Goal: Information Seeking & Learning: Learn about a topic

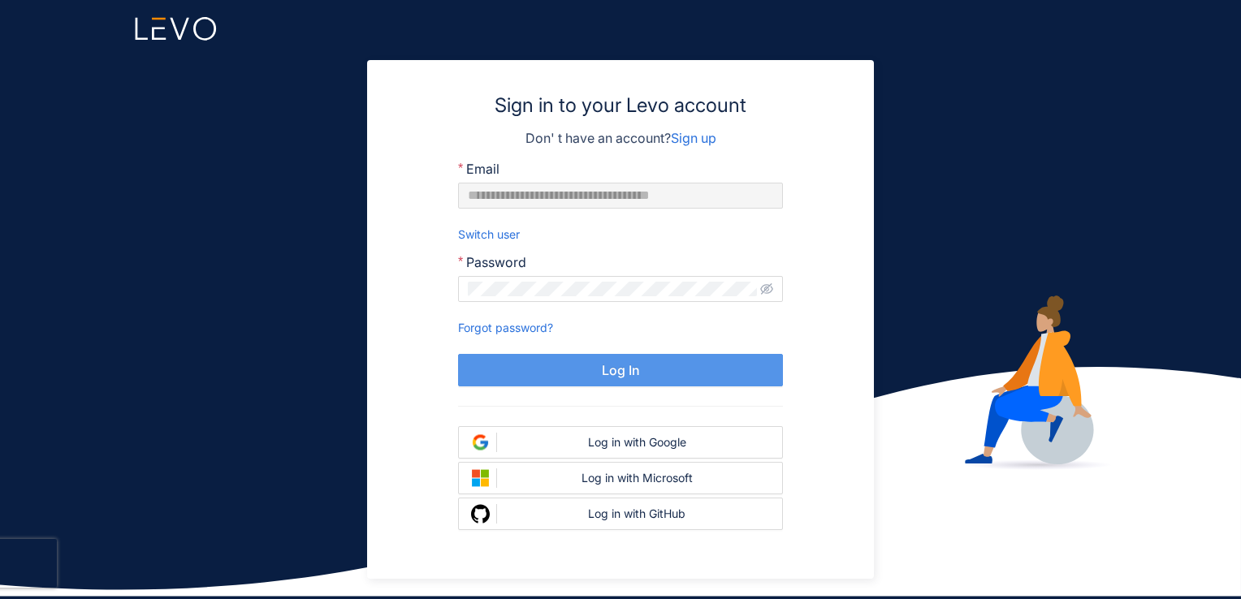
click at [638, 372] on span "Log In" at bounding box center [621, 370] width 38 height 15
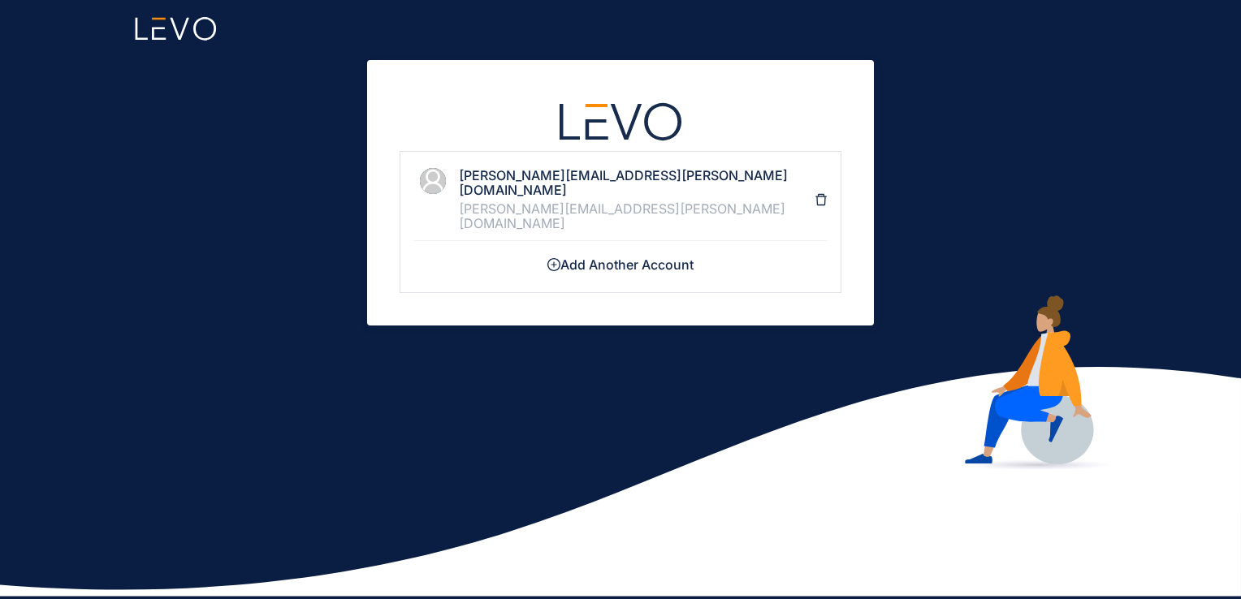
click at [626, 201] on div "rituraj.vishwakarma@axissecurities.in" at bounding box center [637, 216] width 356 height 30
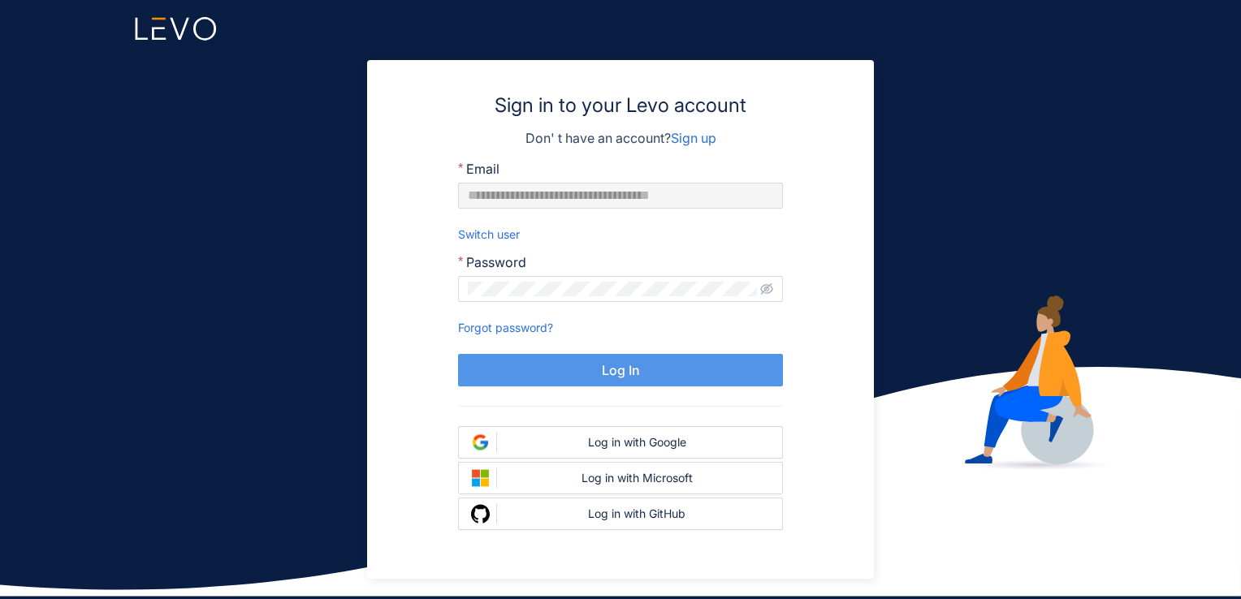
click at [627, 370] on span "Log In" at bounding box center [621, 370] width 38 height 15
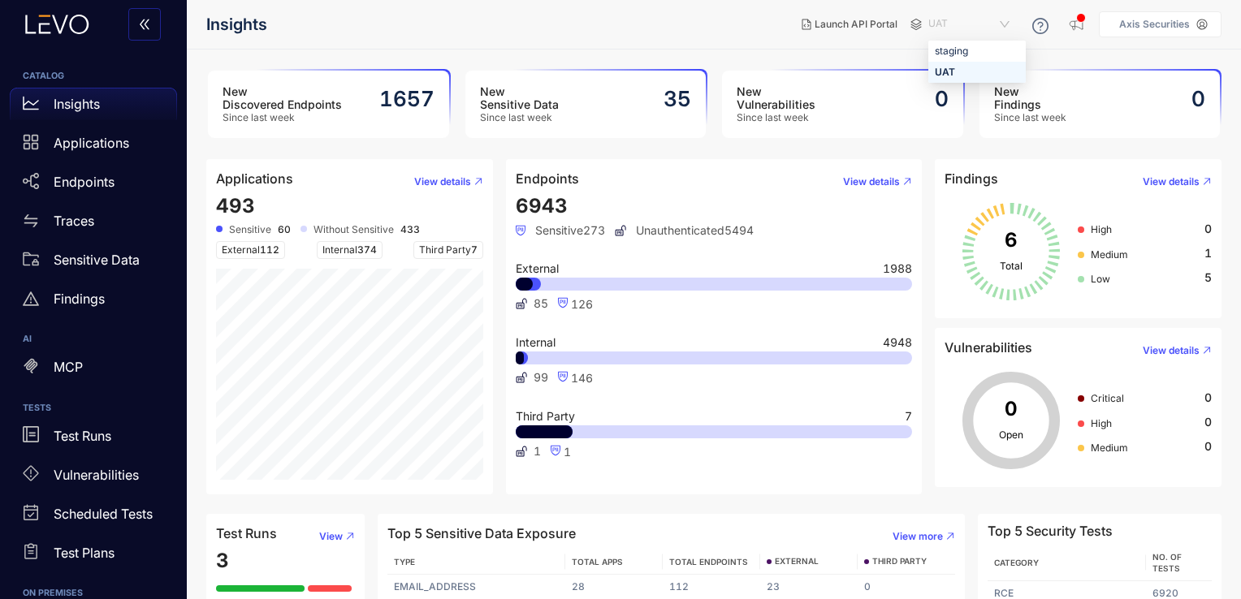
click at [953, 21] on span "UAT" at bounding box center [970, 24] width 84 height 26
click at [812, 44] on header "Insights Launch API Portal UAT d45d1168-e321-497a-ade7-a639a823713c 4aa9eda2-3a…" at bounding box center [713, 24] width 1015 height 49
click at [941, 24] on span "UAT" at bounding box center [970, 24] width 84 height 26
click at [945, 50] on div "staging" at bounding box center [977, 51] width 84 height 18
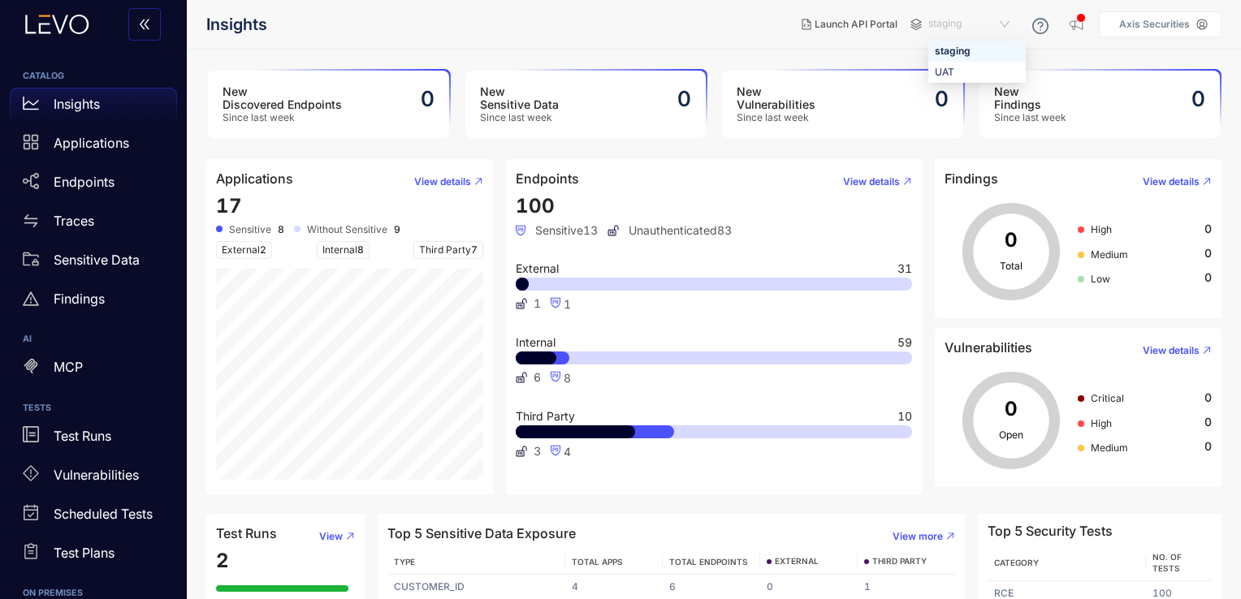
click at [962, 26] on span "staging" at bounding box center [970, 24] width 84 height 26
click at [952, 70] on div "UAT" at bounding box center [977, 72] width 84 height 18
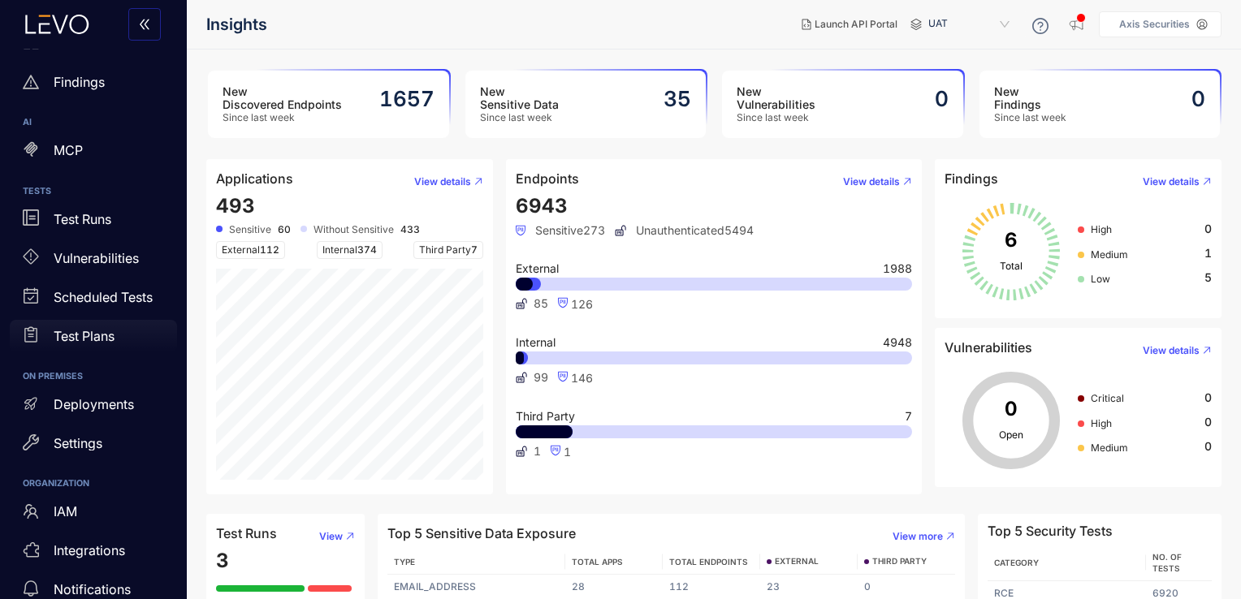
scroll to position [218, 0]
click at [97, 397] on p "Deployments" at bounding box center [94, 403] width 80 height 15
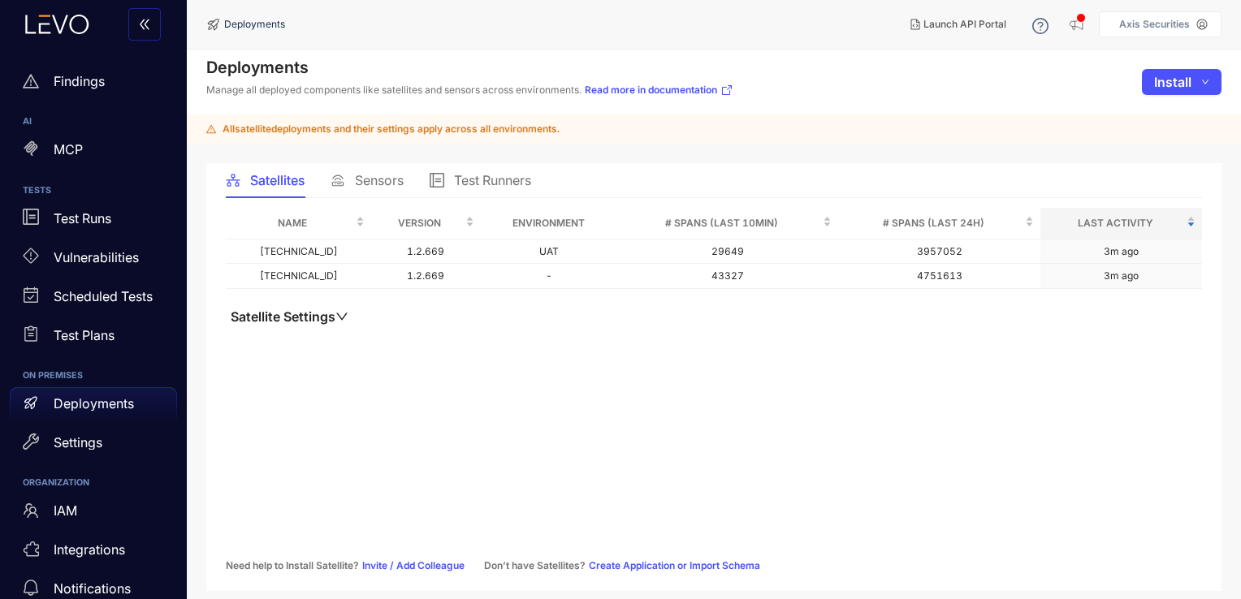
click at [377, 178] on span "Sensors" at bounding box center [379, 180] width 49 height 15
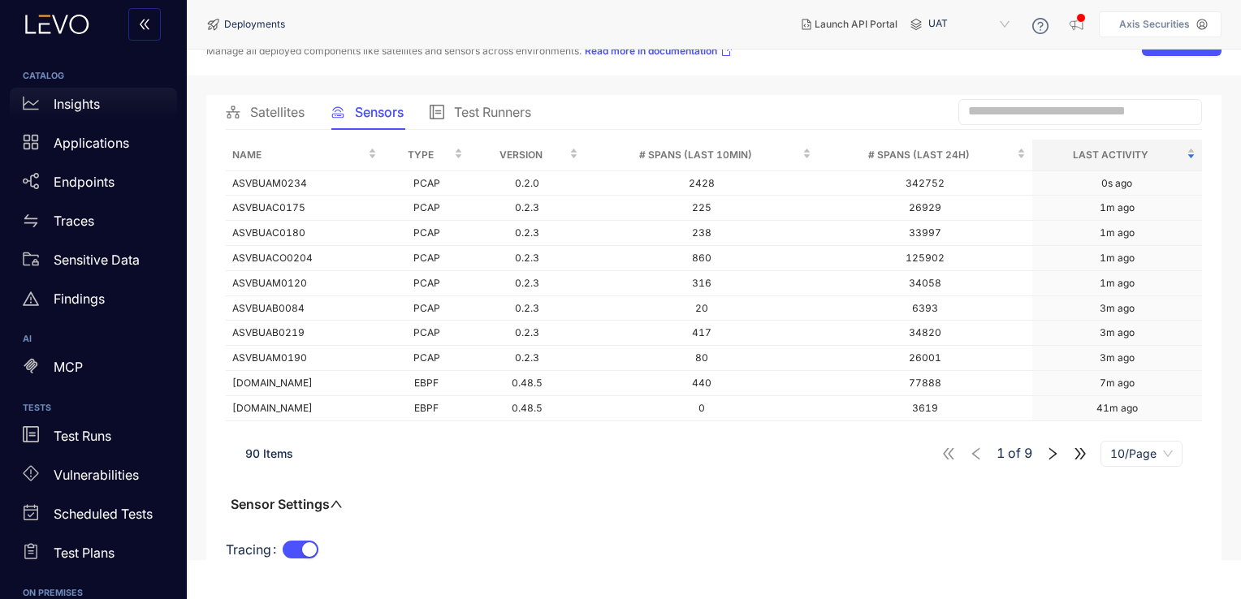
click at [110, 106] on div "Insights" at bounding box center [93, 104] width 167 height 32
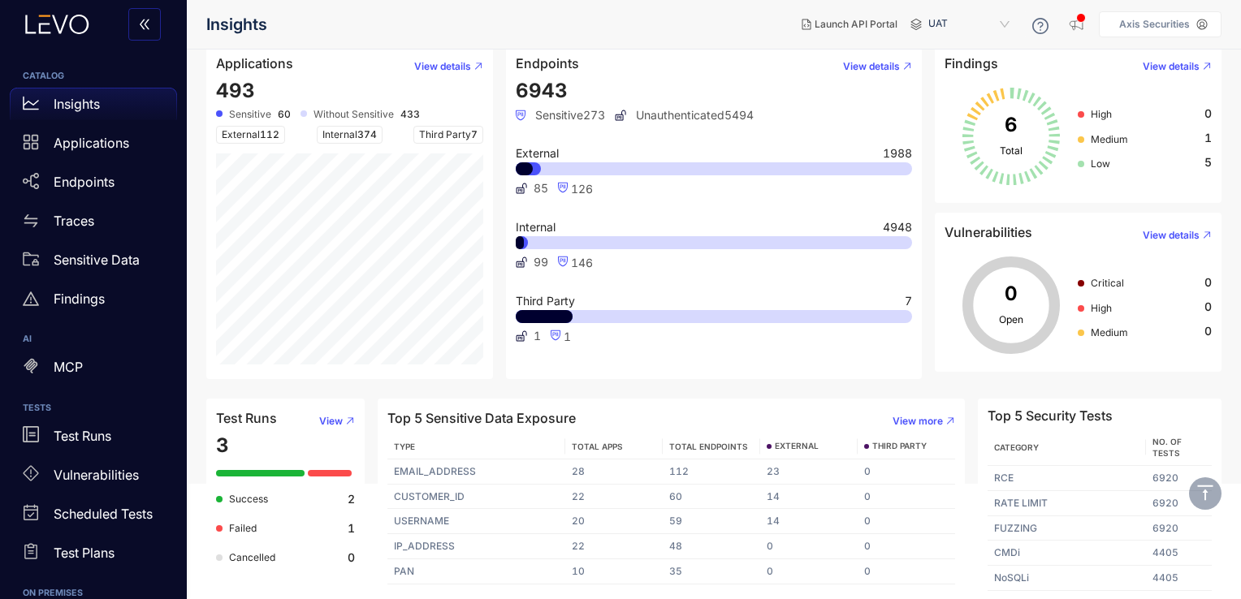
scroll to position [116, 0]
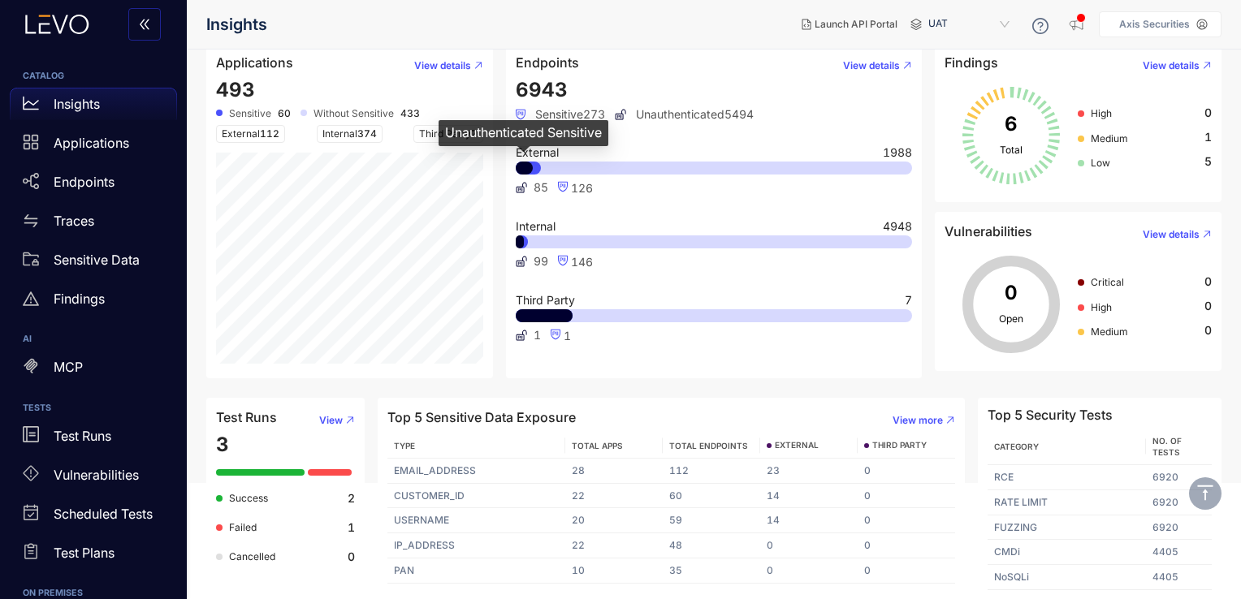
click at [526, 170] on div at bounding box center [524, 168] width 17 height 13
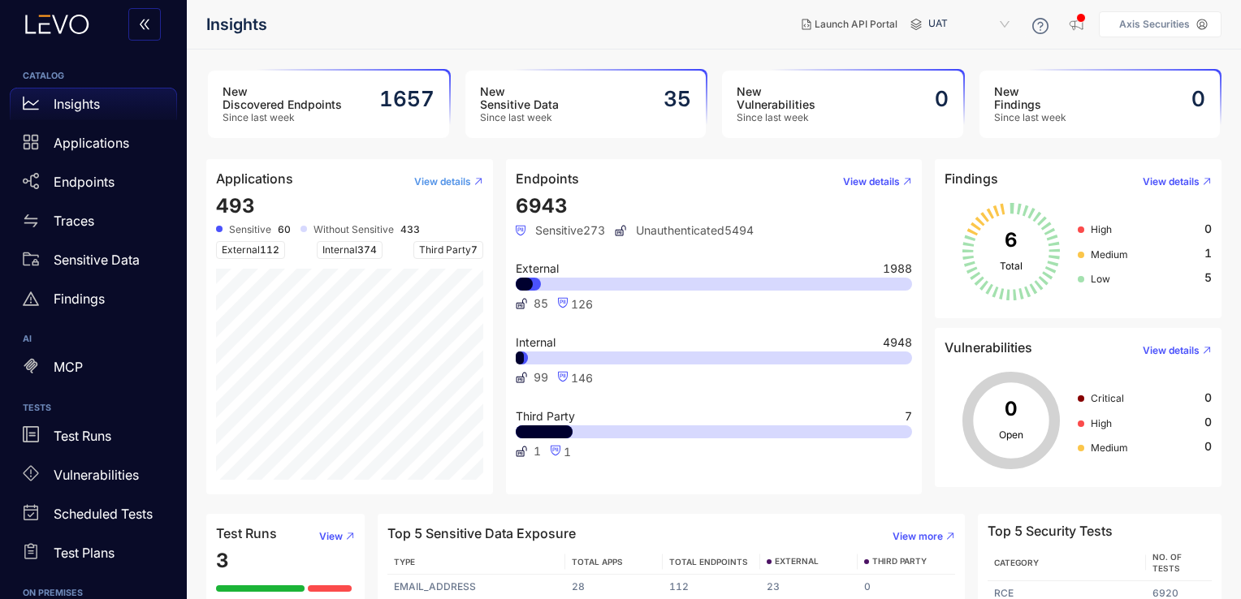
click at [462, 180] on span "View details" at bounding box center [442, 181] width 57 height 11
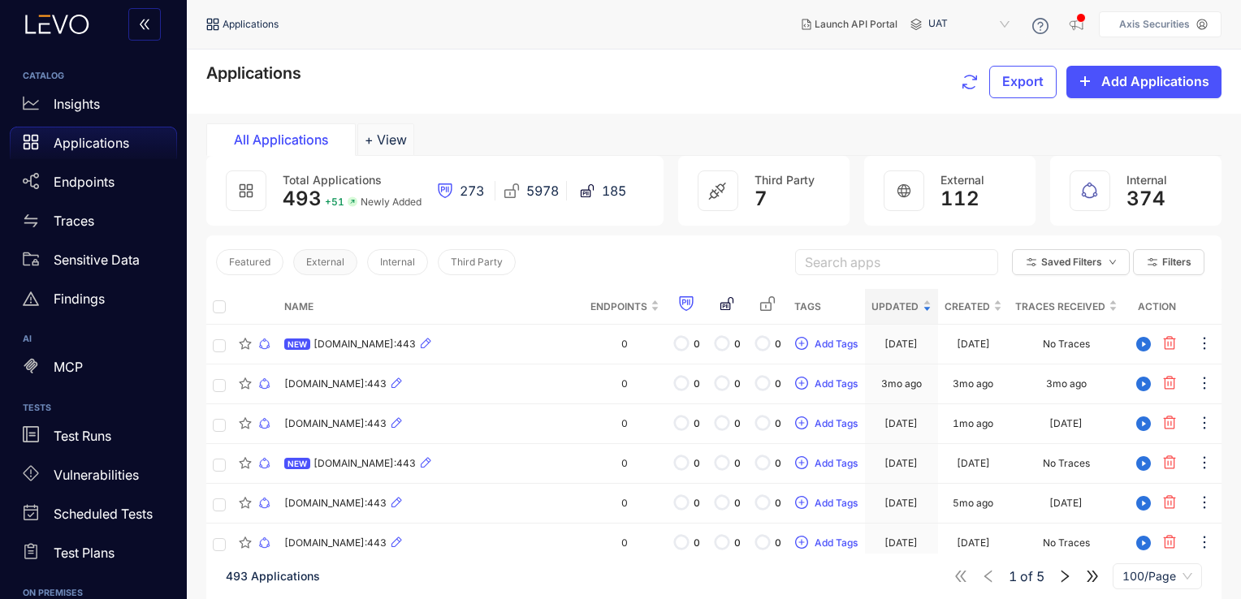
click at [335, 262] on span "External" at bounding box center [325, 262] width 38 height 11
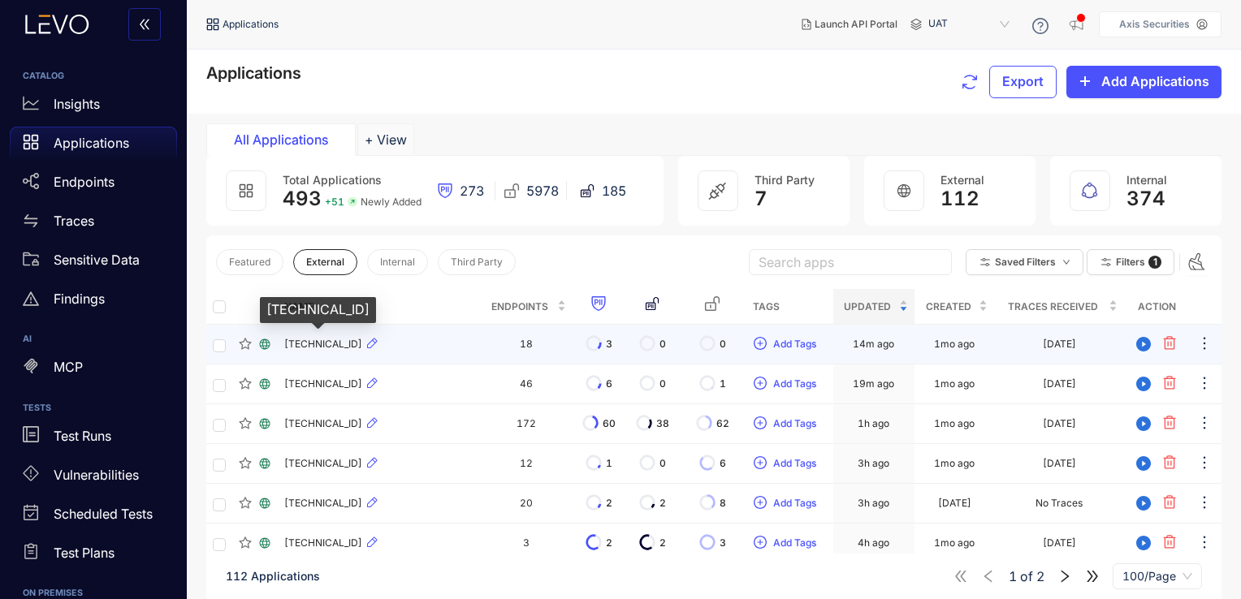
click at [362, 343] on span "[TECHNICAL_ID]" at bounding box center [323, 344] width 78 height 11
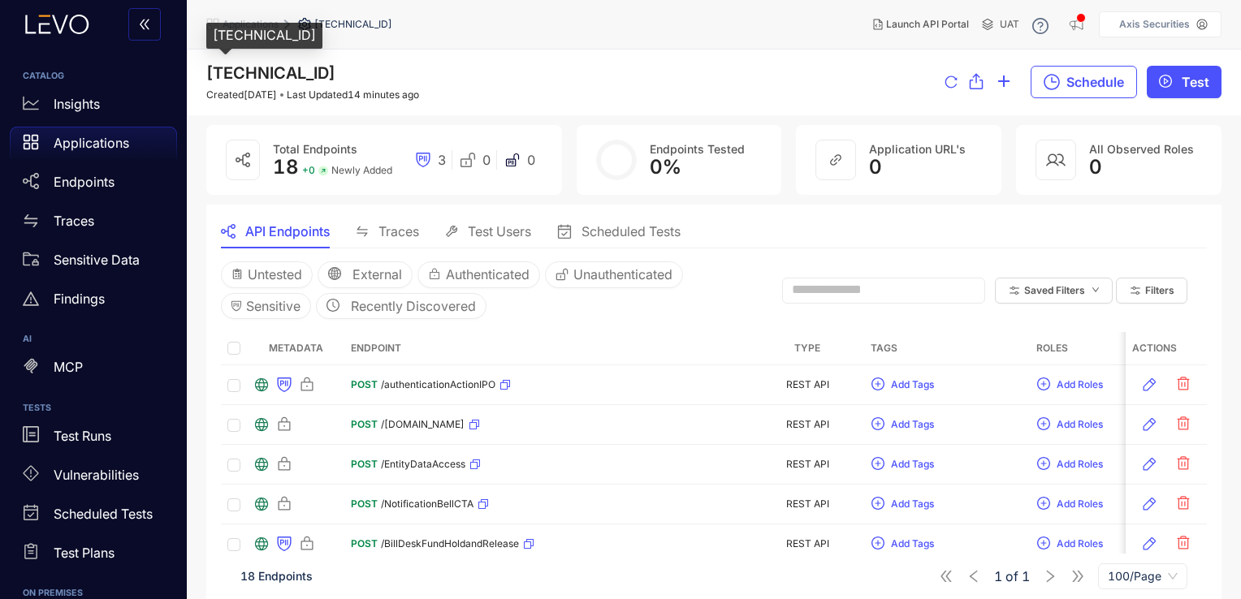
drag, startPoint x: 388, startPoint y: 80, endPoint x: 195, endPoint y: 70, distance: 193.5
click at [195, 70] on div "[TECHNICAL_ID] Created [DATE] Last Updated 14 minutes ago Schedule Test" at bounding box center [714, 83] width 1054 height 66
copy span "[TECHNICAL_ID]"
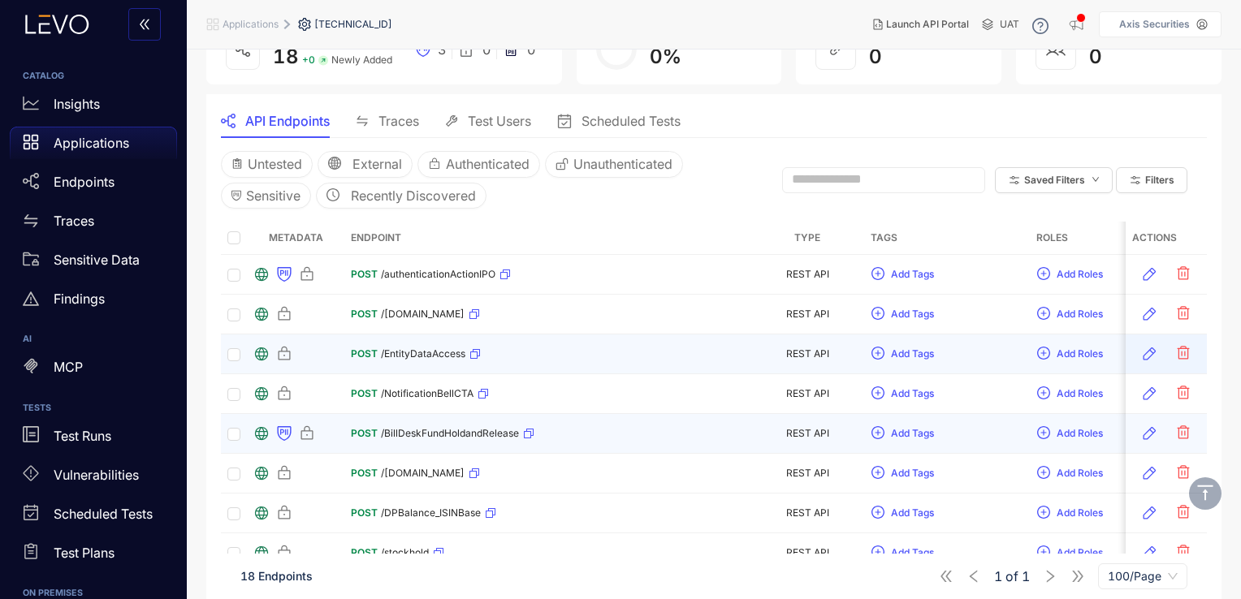
scroll to position [110, 0]
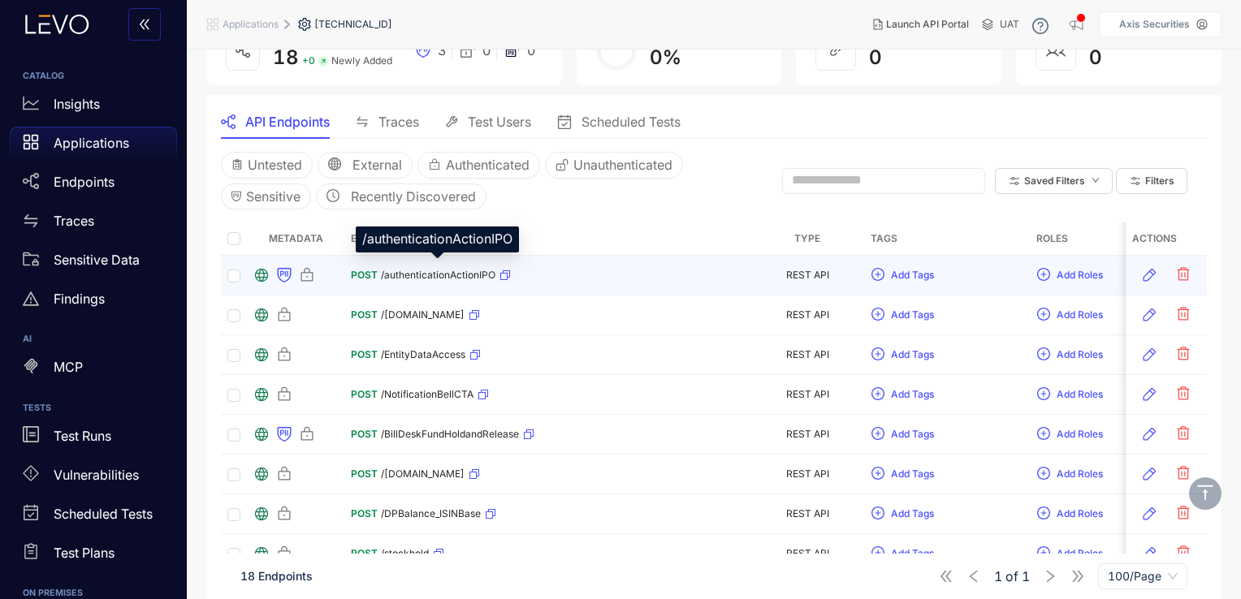
click at [461, 274] on span "/authenticationActionIPO" at bounding box center [438, 275] width 115 height 11
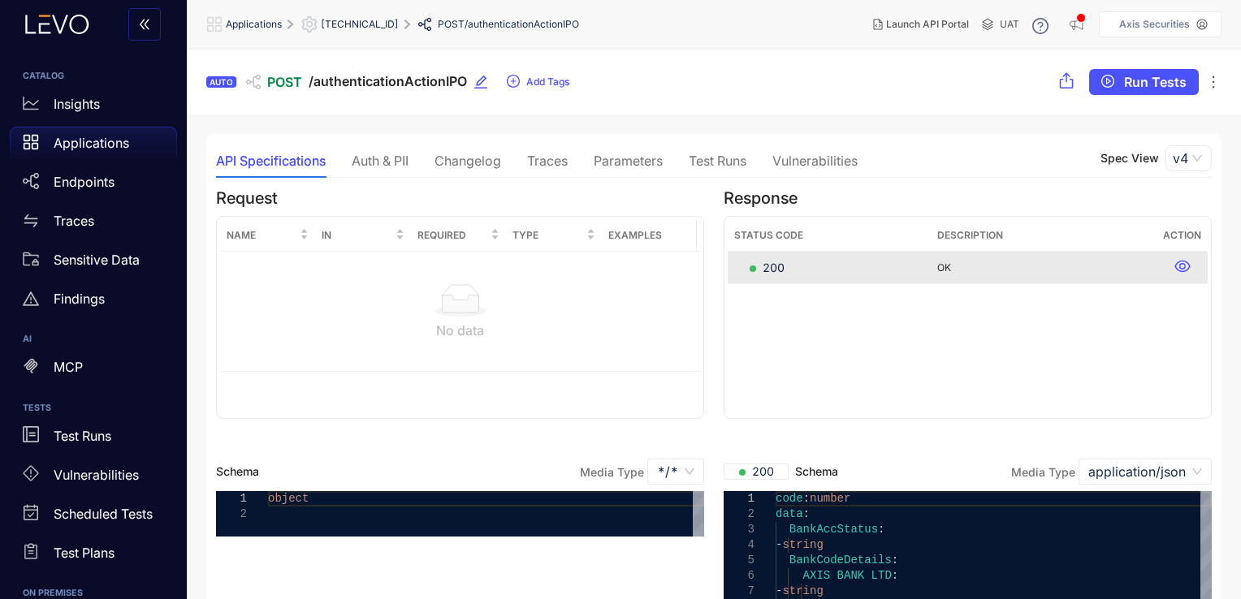
click at [381, 157] on div "Auth & PII" at bounding box center [380, 161] width 57 height 15
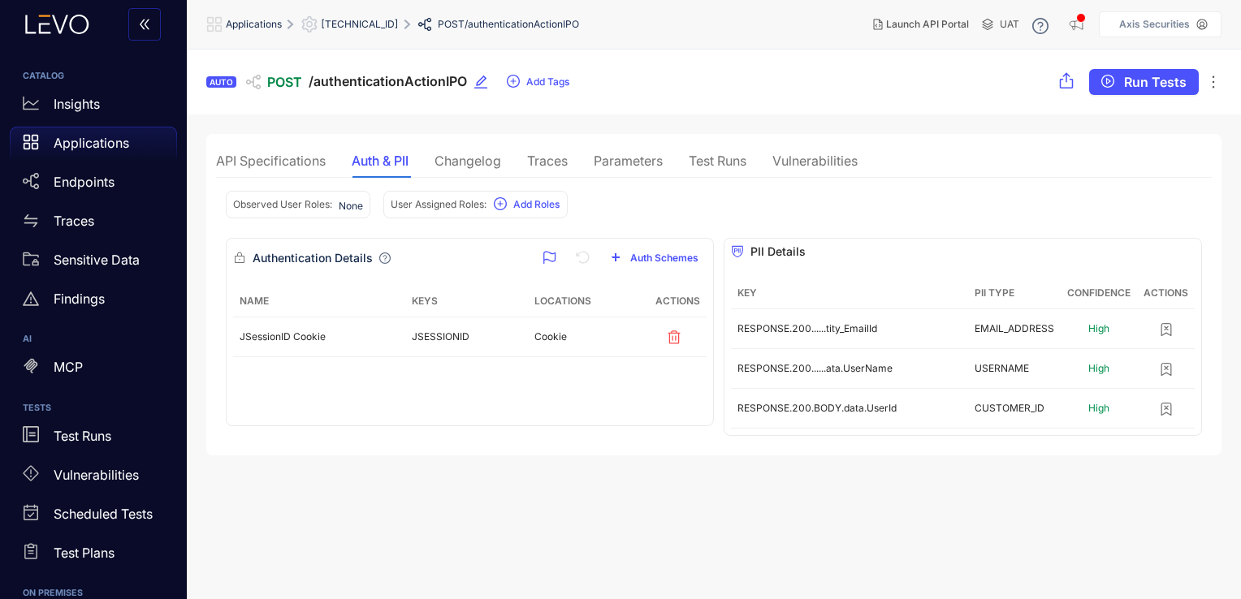
click at [646, 162] on div "Parameters" at bounding box center [628, 161] width 69 height 15
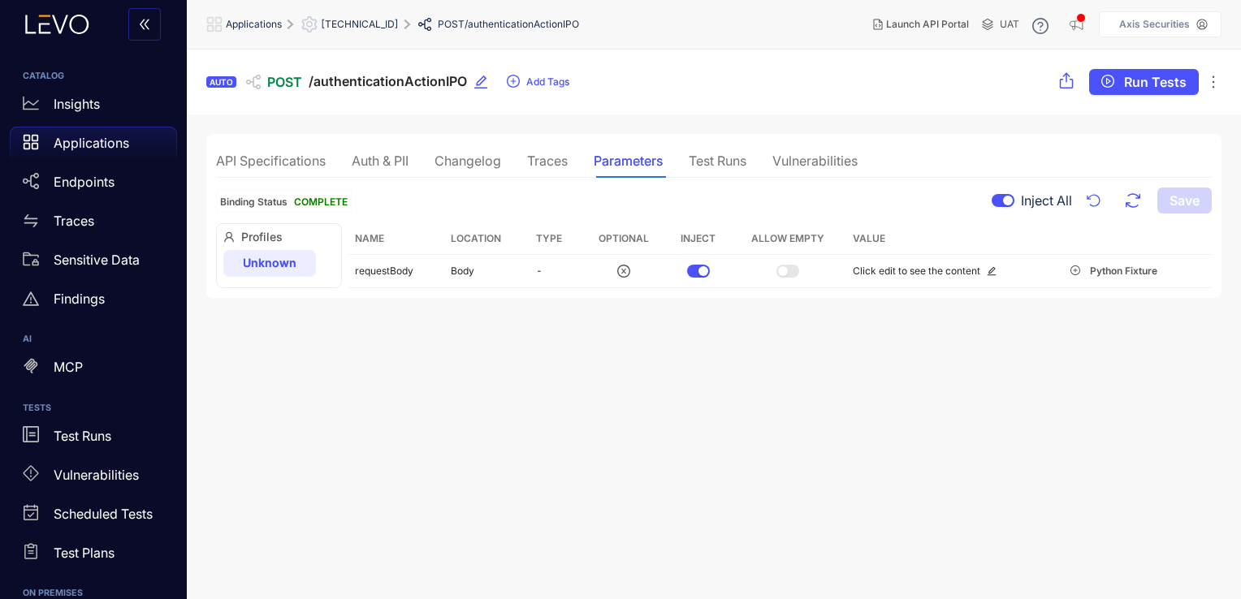
click at [392, 167] on div "Auth & PII" at bounding box center [380, 161] width 57 height 15
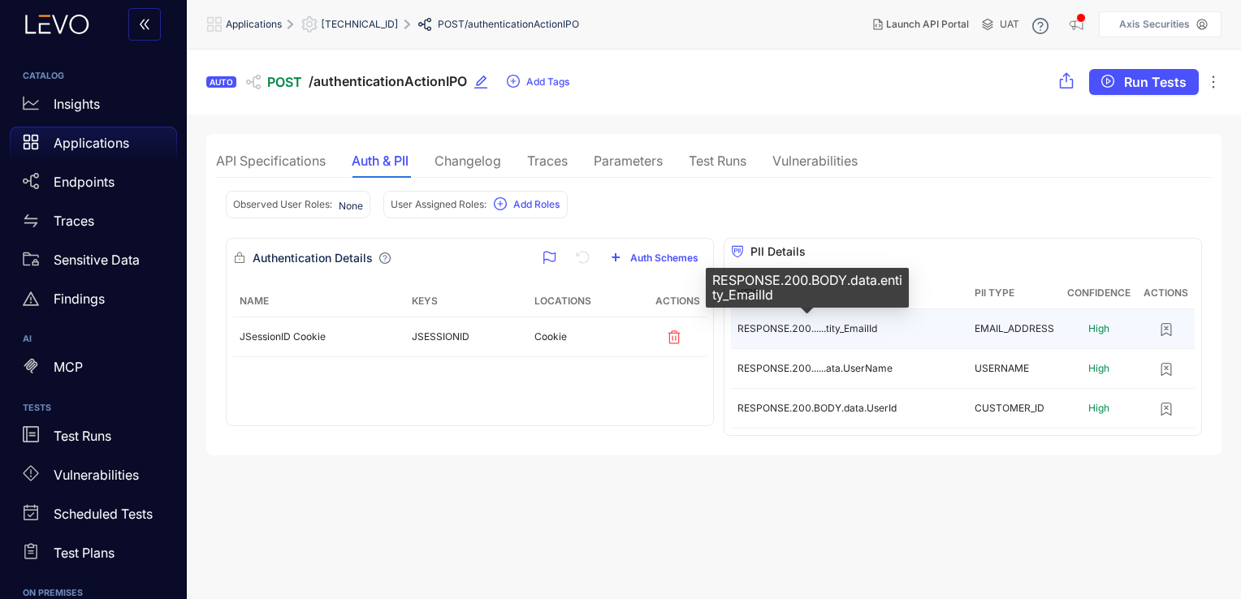
click at [780, 330] on span "RESPONSE.200......tity_EmailId" at bounding box center [807, 328] width 140 height 12
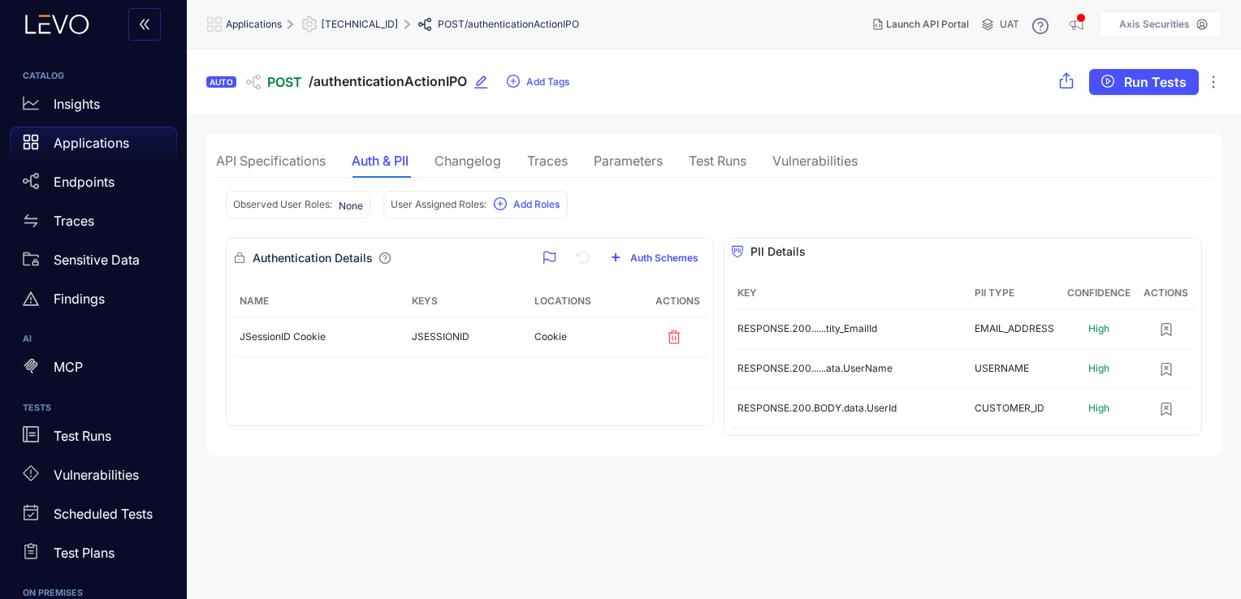
click at [549, 161] on div "Traces" at bounding box center [547, 161] width 41 height 15
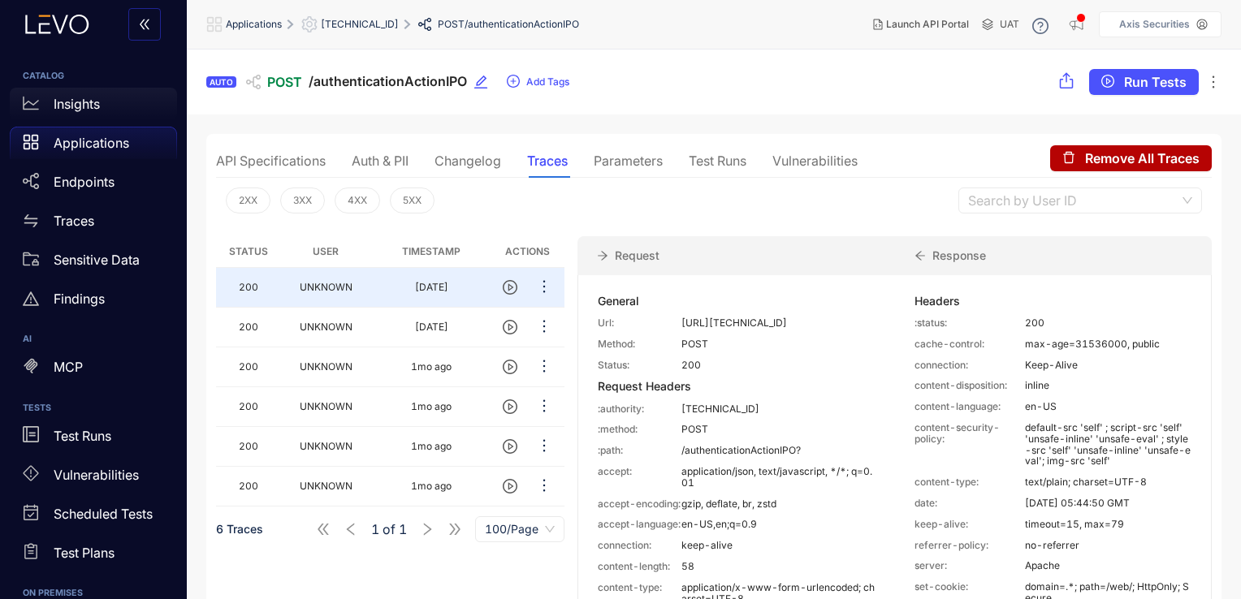
click at [102, 109] on div "Insights" at bounding box center [93, 104] width 167 height 32
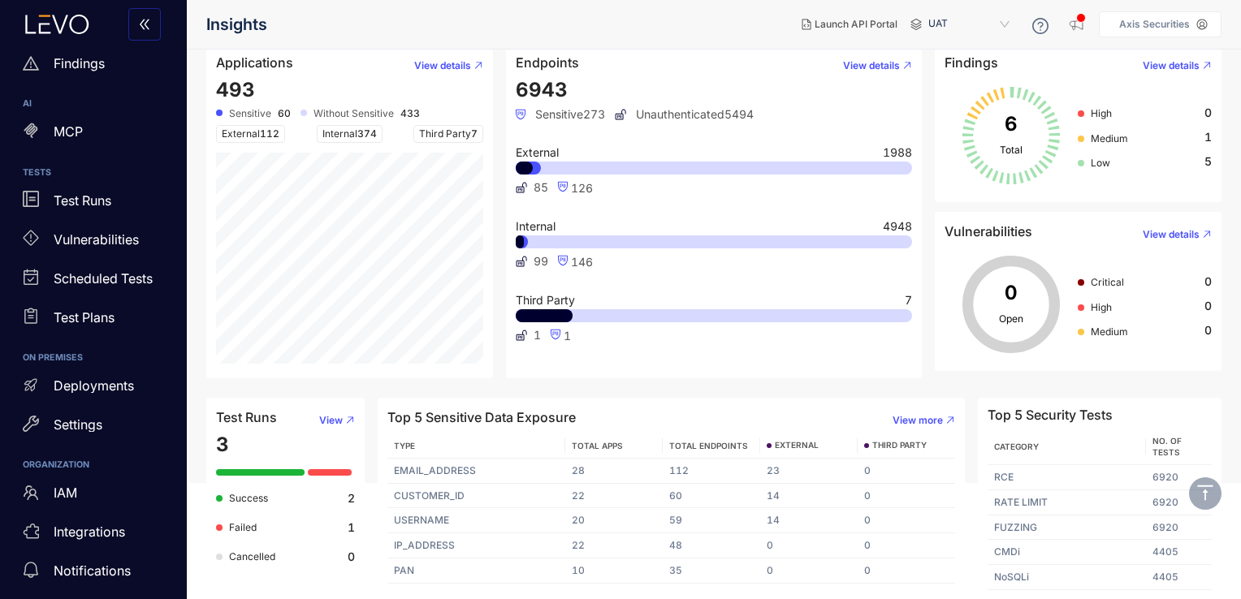
scroll to position [240, 0]
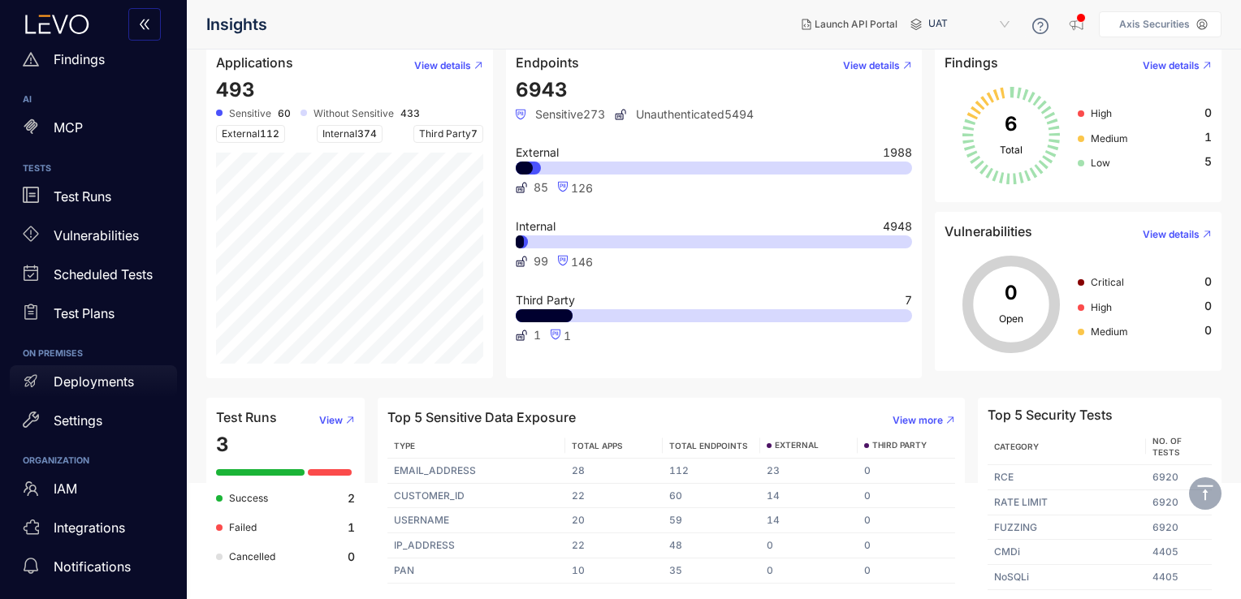
click at [100, 377] on p "Deployments" at bounding box center [94, 381] width 80 height 15
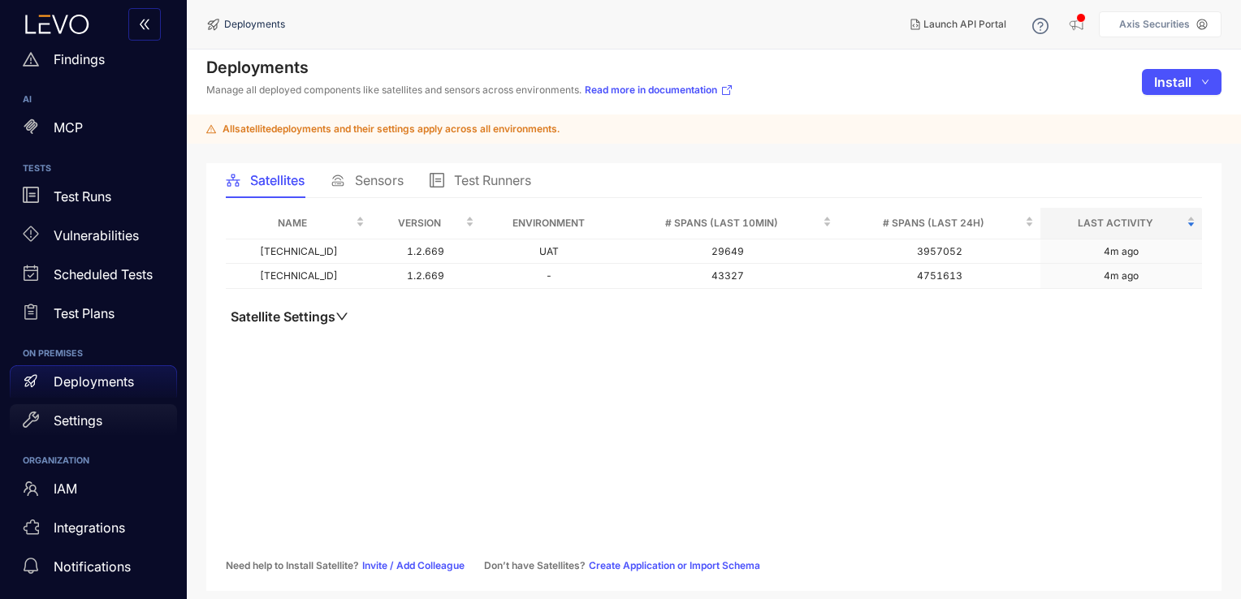
click at [100, 417] on p "Settings" at bounding box center [78, 420] width 49 height 15
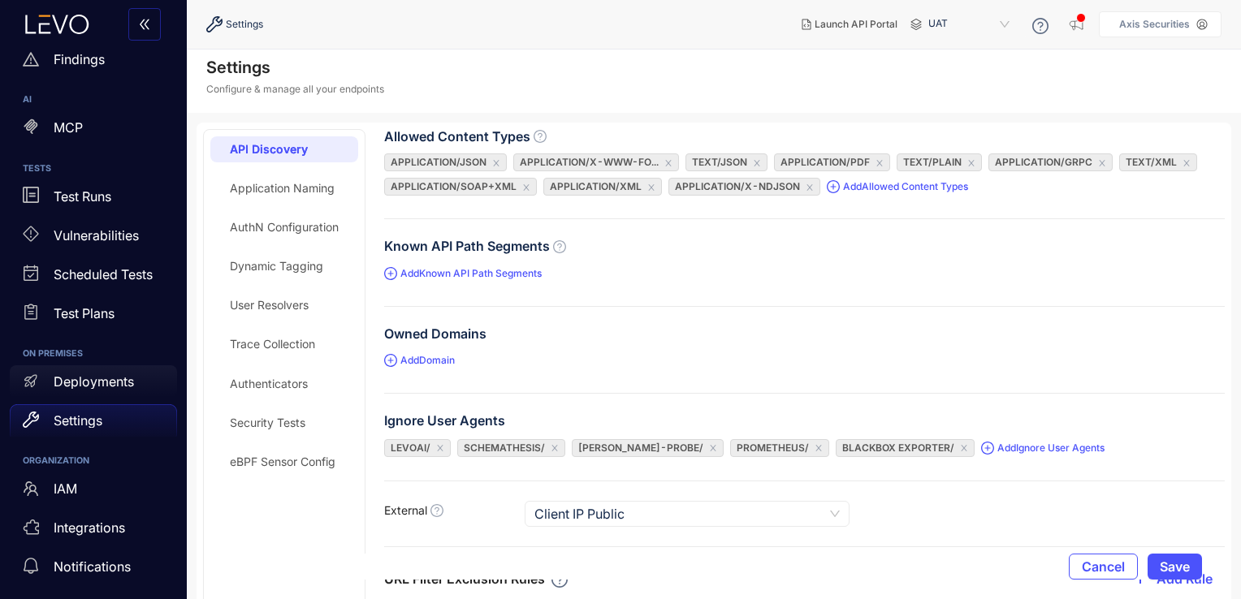
click at [115, 374] on p "Deployments" at bounding box center [94, 381] width 80 height 15
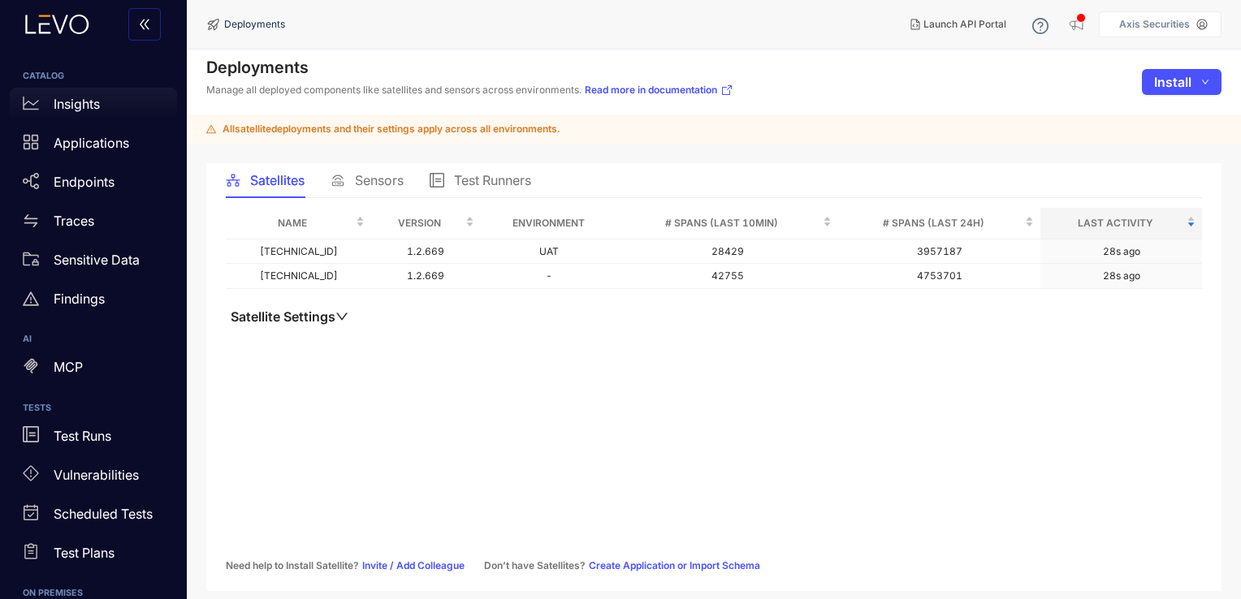
click at [131, 106] on div "Insights" at bounding box center [93, 104] width 167 height 32
